Goal: Information Seeking & Learning: Learn about a topic

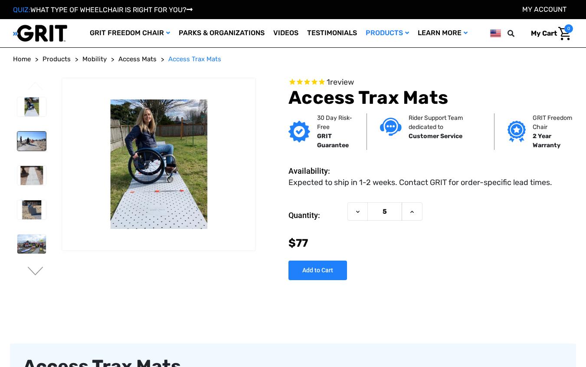
click at [34, 141] on img at bounding box center [31, 141] width 29 height 19
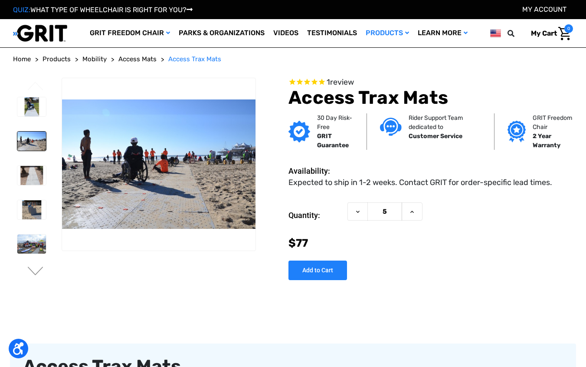
click at [32, 162] on li at bounding box center [31, 175] width 36 height 28
click at [33, 173] on img at bounding box center [31, 175] width 29 height 19
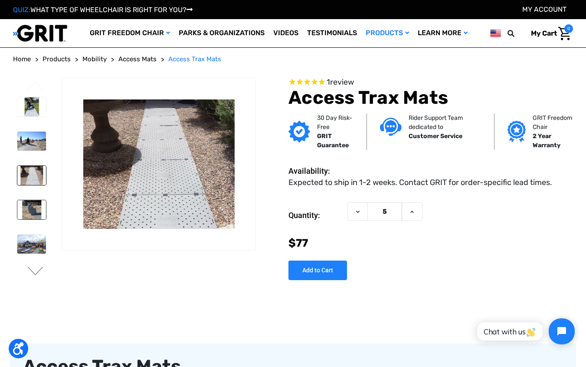
click at [38, 207] on img at bounding box center [31, 209] width 29 height 19
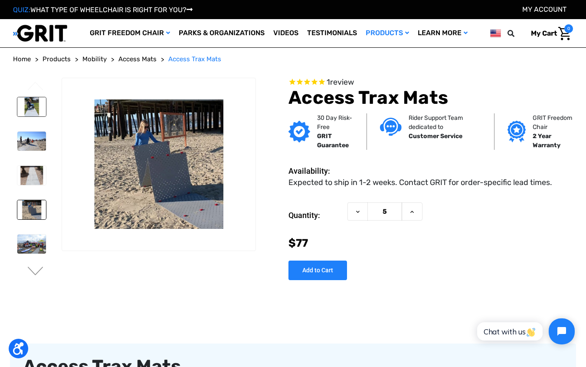
click at [33, 103] on img at bounding box center [31, 106] width 29 height 19
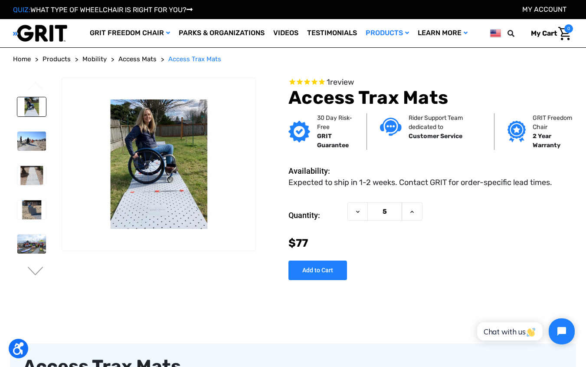
click at [38, 127] on li at bounding box center [31, 141] width 36 height 28
click at [38, 147] on img at bounding box center [31, 141] width 29 height 19
click at [23, 113] on img at bounding box center [31, 106] width 29 height 19
click at [23, 133] on img at bounding box center [31, 140] width 29 height 19
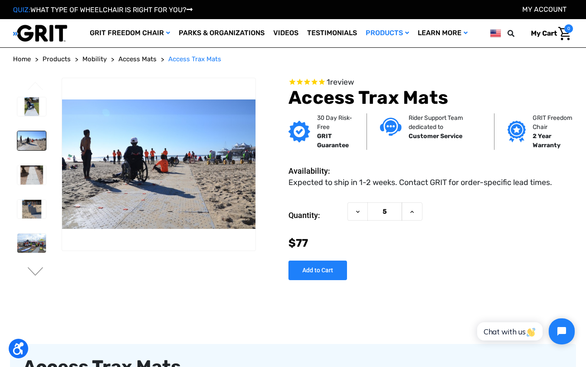
click at [327, 97] on h1 "Access Trax Mats" at bounding box center [431, 98] width 285 height 22
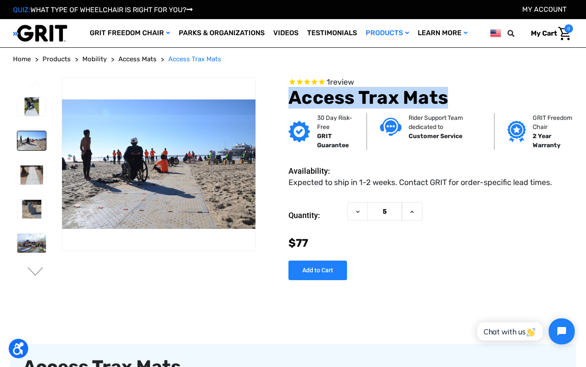
drag, startPoint x: 327, startPoint y: 97, endPoint x: 406, endPoint y: 97, distance: 78.6
click at [406, 97] on h1 "Access Trax Mats" at bounding box center [431, 98] width 285 height 22
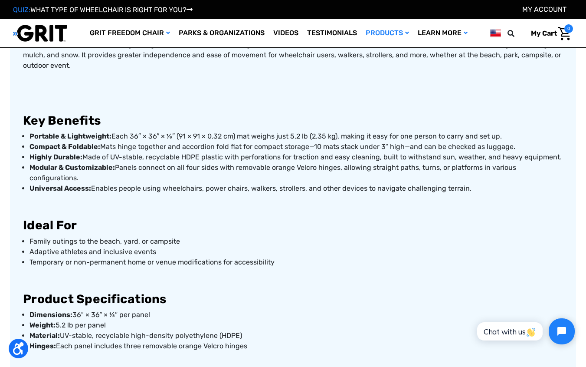
scroll to position [335, 0]
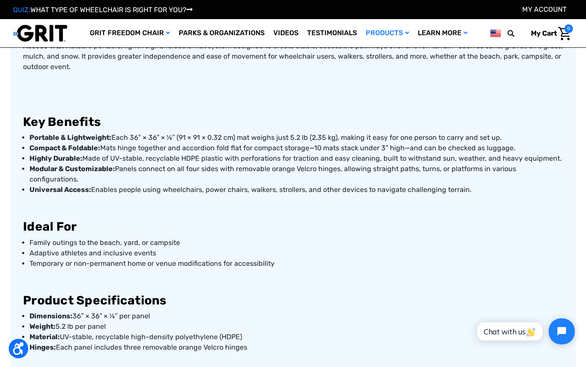
click at [133, 135] on p "Portable & Lightweight: Each 36″ × 36″ × ⅛″ (91 × 91 × 0.32 cm) mat weighs just…" at bounding box center [297, 137] width 534 height 10
drag, startPoint x: 138, startPoint y: 135, endPoint x: 176, endPoint y: 137, distance: 38.7
click at [176, 137] on p "Portable & Lightweight: Each 36″ × 36″ × ⅛″ (91 × 91 × 0.32 cm) mat weighs just…" at bounding box center [297, 137] width 534 height 10
click at [516, 202] on p at bounding box center [293, 207] width 540 height 10
